Goal: Find specific page/section: Find specific page/section

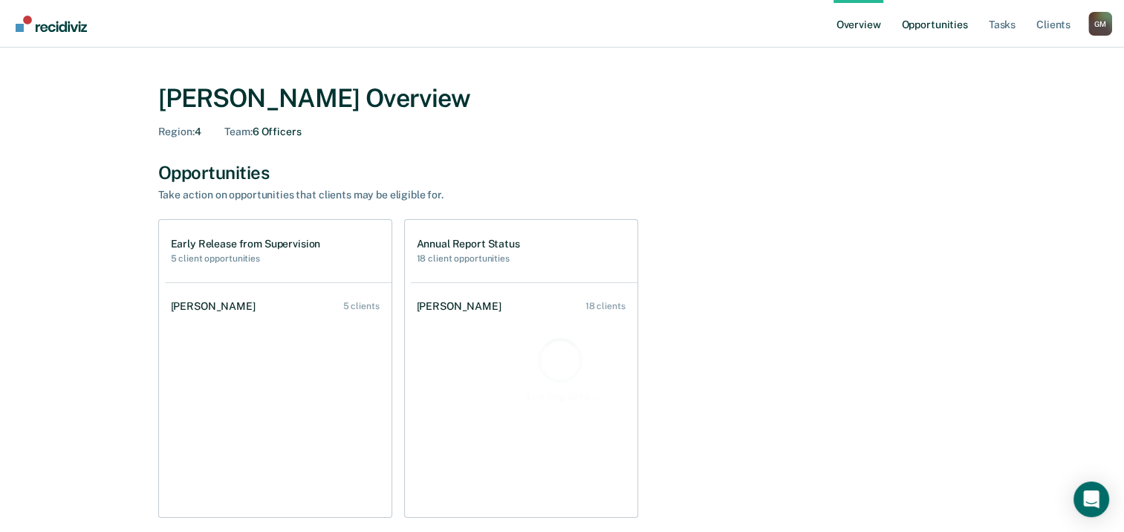
click at [927, 33] on link "Opportunities" at bounding box center [934, 24] width 72 height 48
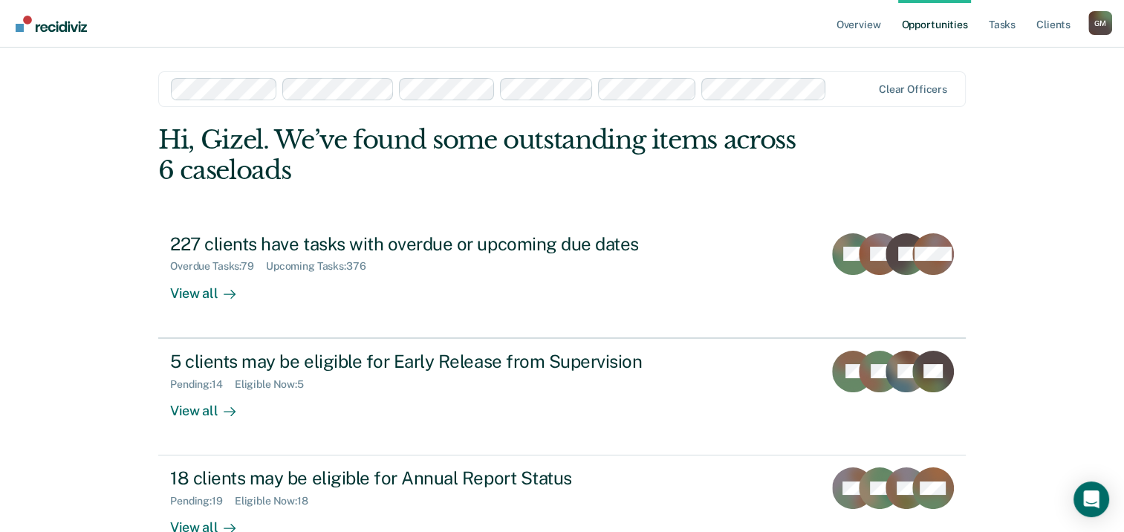
click at [930, 28] on link "Opportunities" at bounding box center [934, 24] width 72 height 48
